Goal: Task Accomplishment & Management: Use online tool/utility

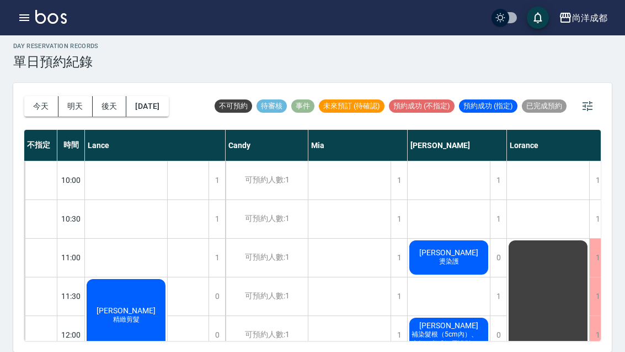
scroll to position [638, 0]
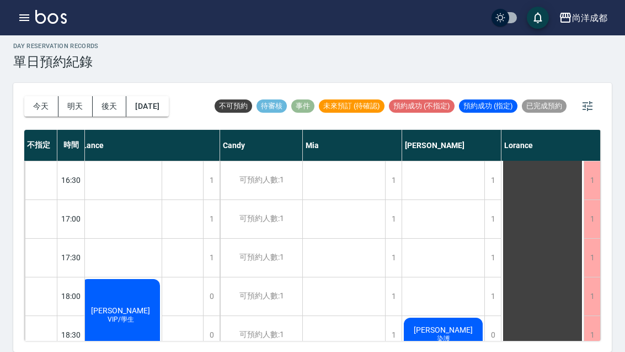
click at [29, 26] on button "button" at bounding box center [24, 18] width 22 height 22
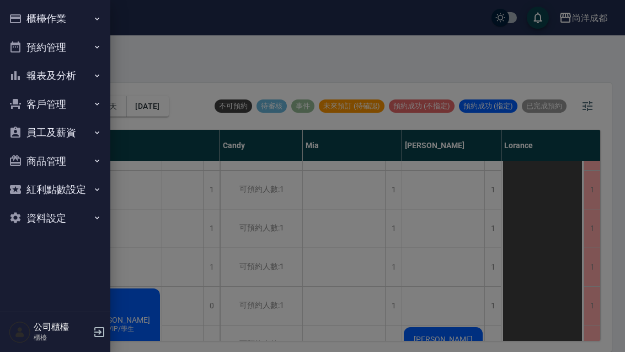
scroll to position [492, 6]
click at [622, 173] on div at bounding box center [312, 176] width 625 height 352
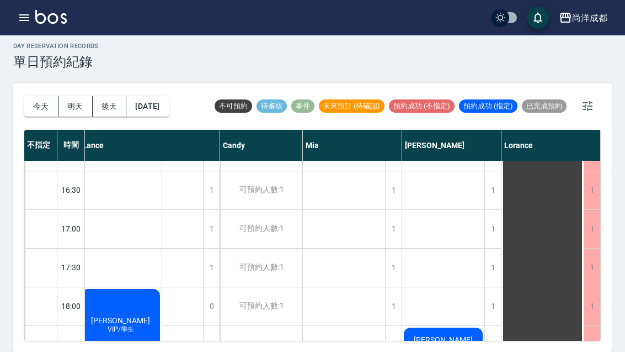
click at [30, 21] on icon "button" at bounding box center [24, 17] width 13 height 13
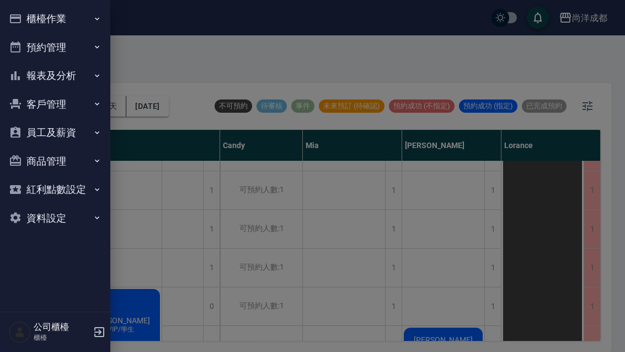
click at [95, 108] on button "客戶管理" at bounding box center [55, 104] width 102 height 29
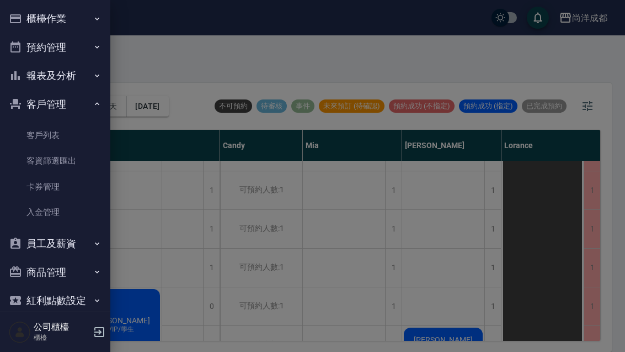
click at [40, 134] on link "客戶列表" at bounding box center [55, 135] width 102 height 25
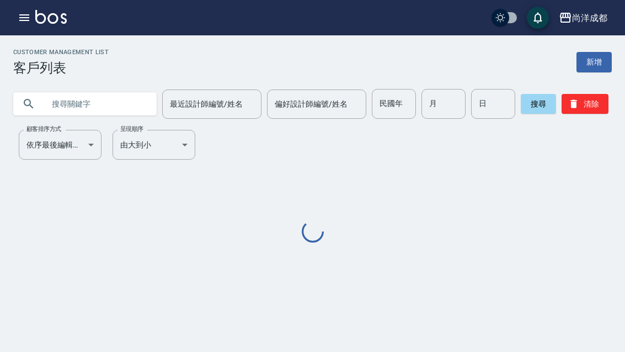
click at [61, 106] on input "text" at bounding box center [96, 104] width 104 height 30
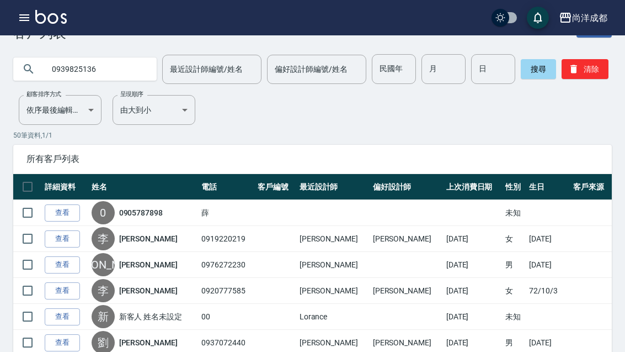
type input "0939825136"
click at [524, 76] on button "搜尋" at bounding box center [538, 69] width 35 height 20
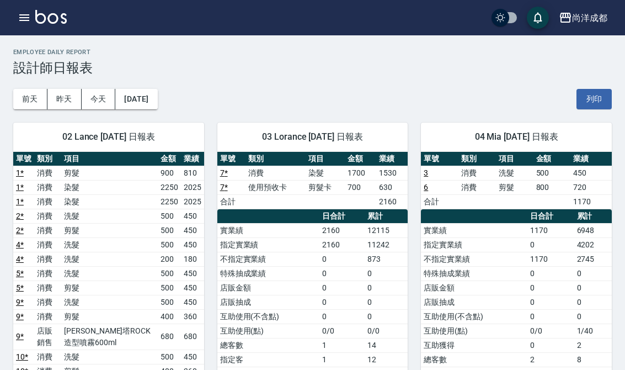
click at [25, 23] on icon "button" at bounding box center [24, 17] width 13 height 13
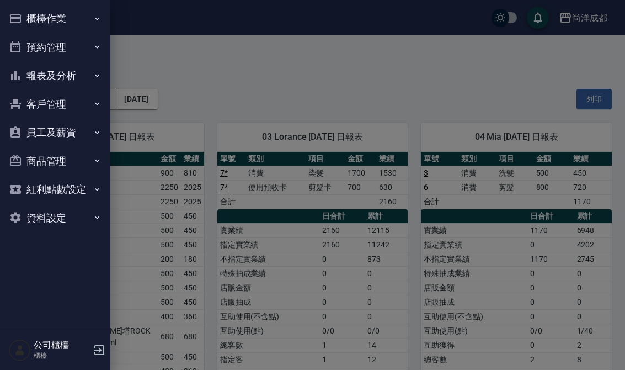
click at [35, 47] on button "預約管理" at bounding box center [55, 47] width 102 height 29
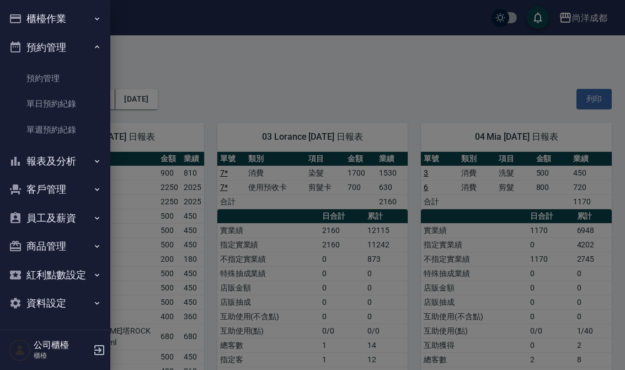
click at [41, 103] on link "單日預約紀錄" at bounding box center [55, 103] width 102 height 25
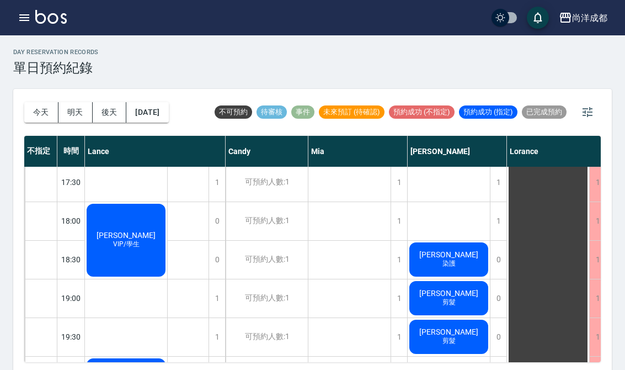
scroll to position [584, 0]
click at [137, 254] on div "[PERSON_NAME]/學生" at bounding box center [126, 239] width 82 height 76
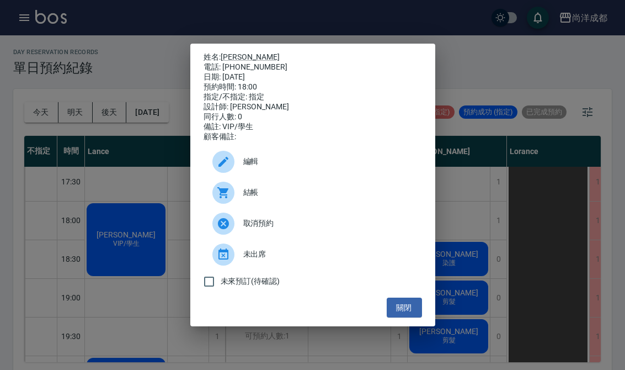
click at [404, 312] on button "關閉" at bounding box center [404, 307] width 35 height 20
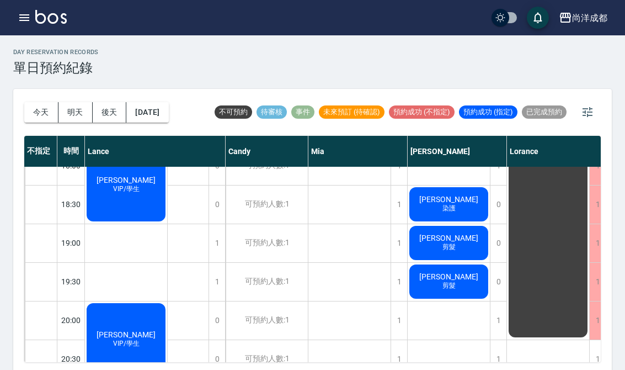
scroll to position [638, 0]
click at [126, 334] on span "[PERSON_NAME]" at bounding box center [125, 335] width 63 height 9
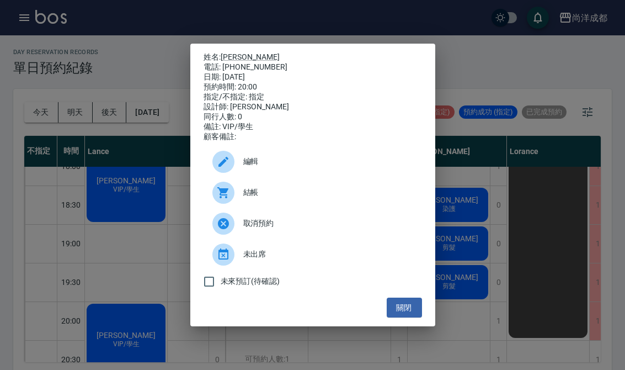
click at [401, 314] on button "關閉" at bounding box center [404, 307] width 35 height 20
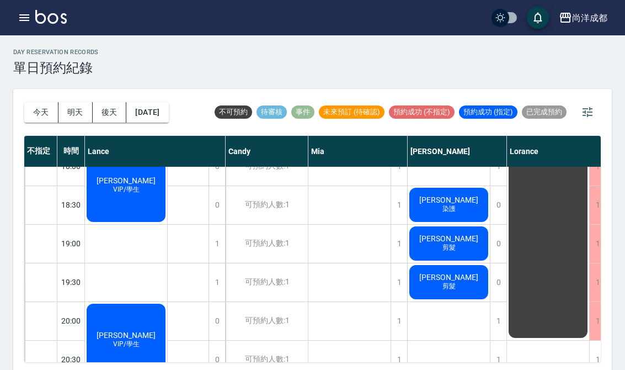
click at [443, 291] on span "剪髮" at bounding box center [449, 285] width 18 height 9
